Goal: Find specific page/section

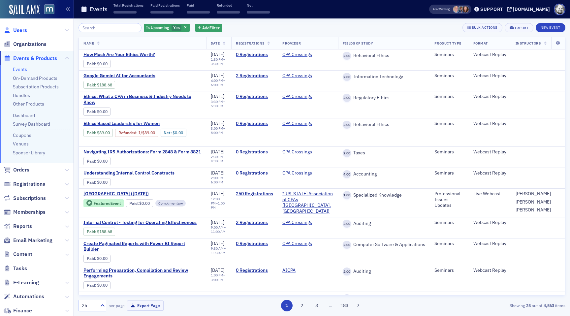
click at [14, 31] on span "Users" at bounding box center [20, 30] width 14 height 7
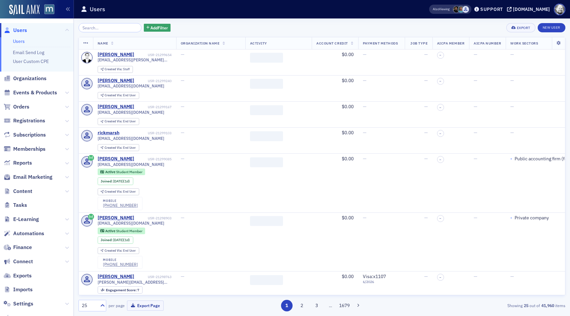
click at [97, 28] on input "search" at bounding box center [110, 27] width 63 height 9
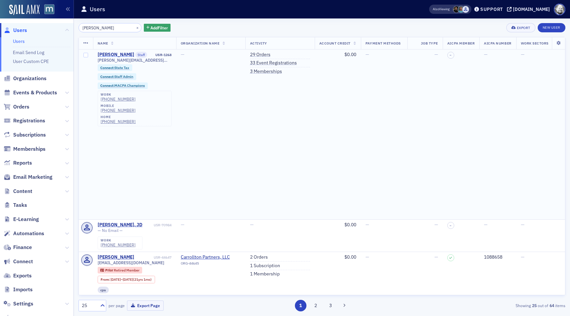
type input "[PERSON_NAME]"
click at [103, 55] on div "[PERSON_NAME]" at bounding box center [116, 55] width 37 height 6
